Goal: Task Accomplishment & Management: Use online tool/utility

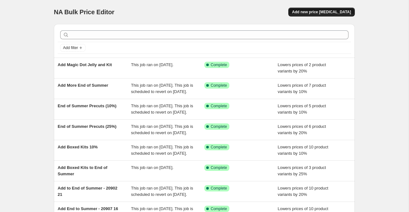
click at [315, 13] on span "Add new price [MEDICAL_DATA]" at bounding box center [321, 12] width 59 height 5
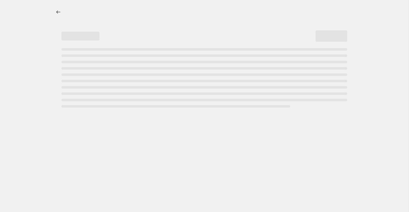
select select "percentage"
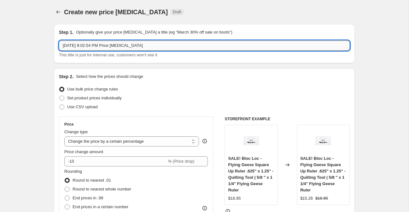
click at [97, 46] on input "Aug 27, 2025, 9:02:54 PM Price change job" at bounding box center [204, 46] width 291 height 10
type input "Forever Neverland Jelly"
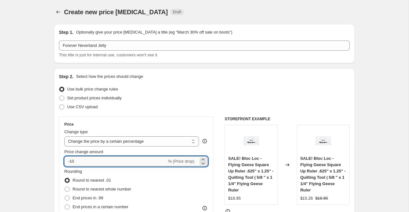
drag, startPoint x: 70, startPoint y: 163, endPoint x: 78, endPoint y: 163, distance: 7.3
click at [78, 163] on input "-10" at bounding box center [115, 162] width 102 height 10
type input "-20"
click at [295, 91] on div "Use bulk price change rules" at bounding box center [204, 89] width 291 height 9
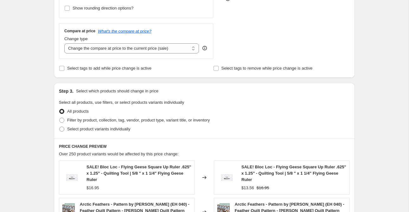
scroll to position [214, 0]
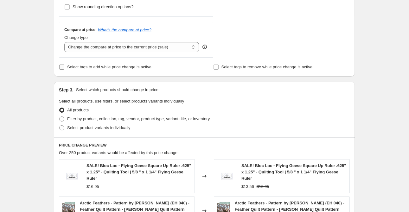
click at [119, 71] on label "Select tags to add while price change is active" at bounding box center [105, 67] width 93 height 9
click at [64, 70] on input "Select tags to add while price change is active" at bounding box center [61, 67] width 5 height 5
checkbox input "true"
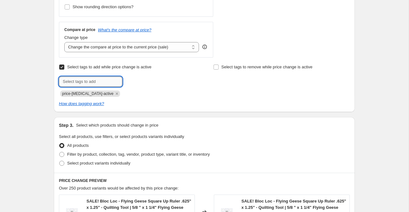
click at [118, 84] on input "text" at bounding box center [90, 82] width 63 height 10
type input "end of summer"
click at [98, 82] on input "end of summer" at bounding box center [90, 82] width 63 height 10
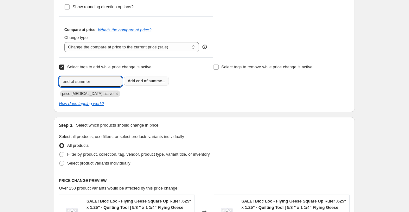
click at [134, 81] on b "Add" at bounding box center [131, 81] width 7 height 4
click at [103, 83] on input "text" at bounding box center [90, 82] width 63 height 10
type input "sale"
click at [134, 83] on button "Add sale" at bounding box center [135, 81] width 23 height 9
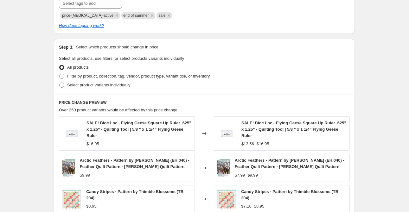
scroll to position [313, 0]
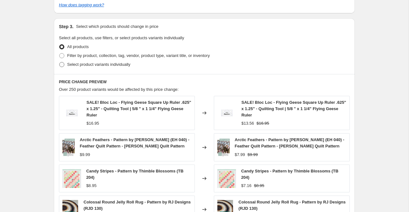
click at [96, 64] on span "Select product variants individually" at bounding box center [98, 64] width 63 height 5
click at [60, 62] on input "Select product variants individually" at bounding box center [59, 62] width 0 height 0
radio input "true"
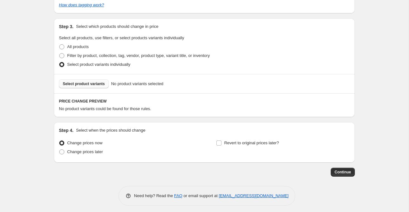
click at [100, 87] on button "Select product variants" at bounding box center [84, 84] width 50 height 9
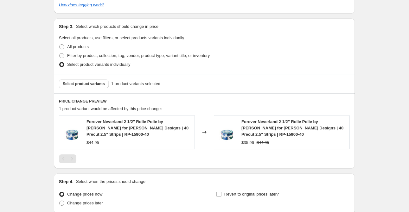
scroll to position [368, 0]
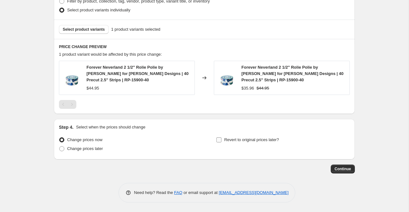
click at [225, 141] on span "Revert to original prices later?" at bounding box center [251, 140] width 55 height 5
click at [222, 141] on input "Revert to original prices later?" at bounding box center [219, 140] width 5 height 5
checkbox input "true"
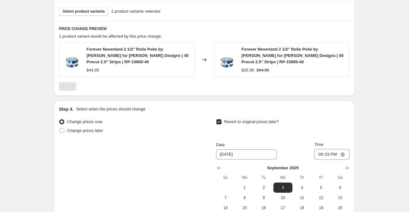
scroll to position [471, 0]
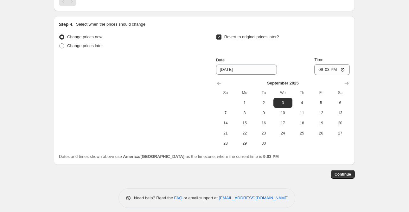
drag, startPoint x: 268, startPoint y: 101, endPoint x: 309, endPoint y: 84, distance: 44.9
click at [268, 101] on span "2" at bounding box center [264, 102] width 14 height 5
type input "9/2/2025"
click at [317, 68] on input "21:03" at bounding box center [332, 69] width 36 height 11
type input "23:59"
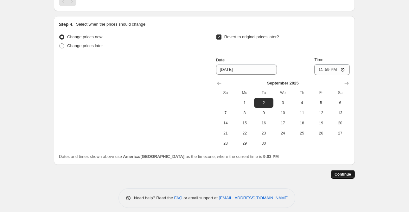
click at [337, 175] on span "Continue" at bounding box center [343, 174] width 16 height 5
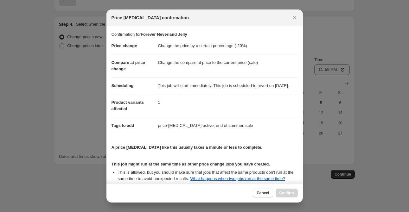
scroll to position [84, 0]
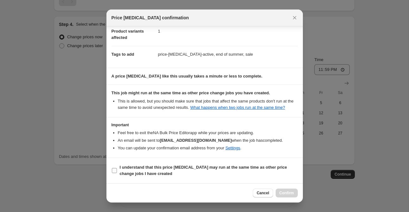
drag, startPoint x: 155, startPoint y: 172, endPoint x: 183, endPoint y: 173, distance: 27.9
click at [155, 172] on b "I understand that this price change job may run at the same time as other price…" at bounding box center [203, 170] width 167 height 11
click at [117, 172] on input "I understand that this price change job may run at the same time as other price…" at bounding box center [114, 170] width 5 height 5
checkbox input "true"
click at [295, 192] on button "Confirm" at bounding box center [287, 193] width 22 height 9
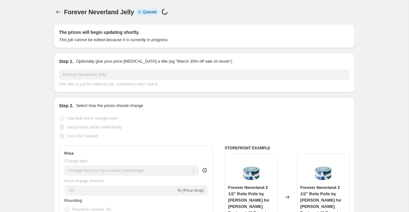
select select "percentage"
